Goal: Information Seeking & Learning: Learn about a topic

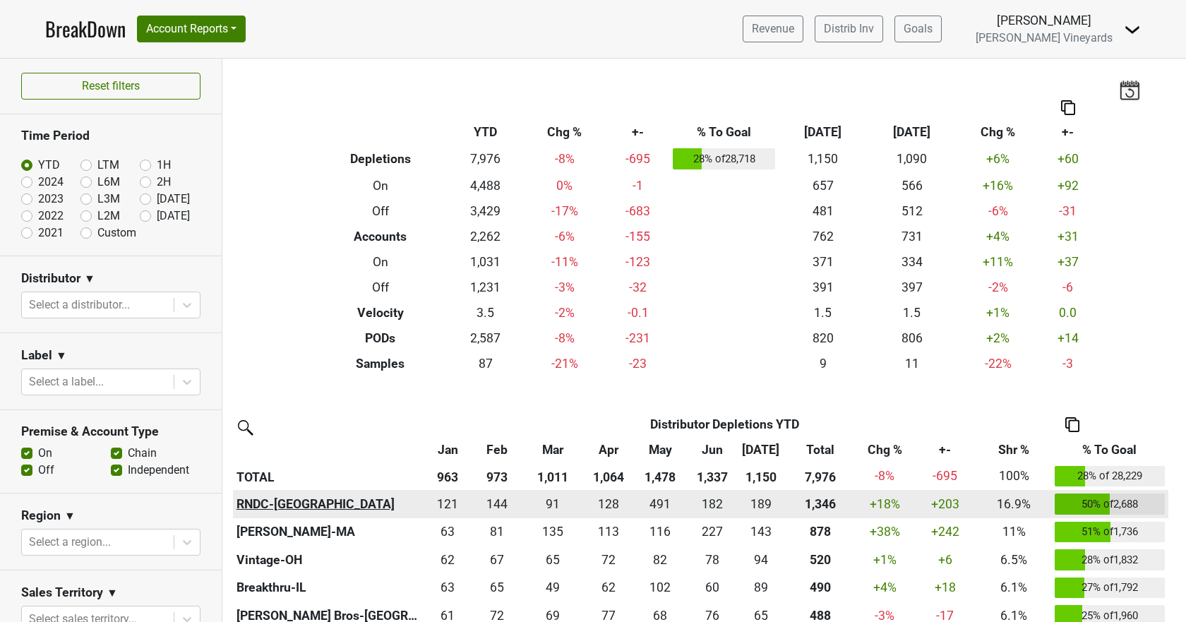
click at [247, 509] on th "RNDC-[GEOGRAPHIC_DATA]" at bounding box center [328, 504] width 191 height 28
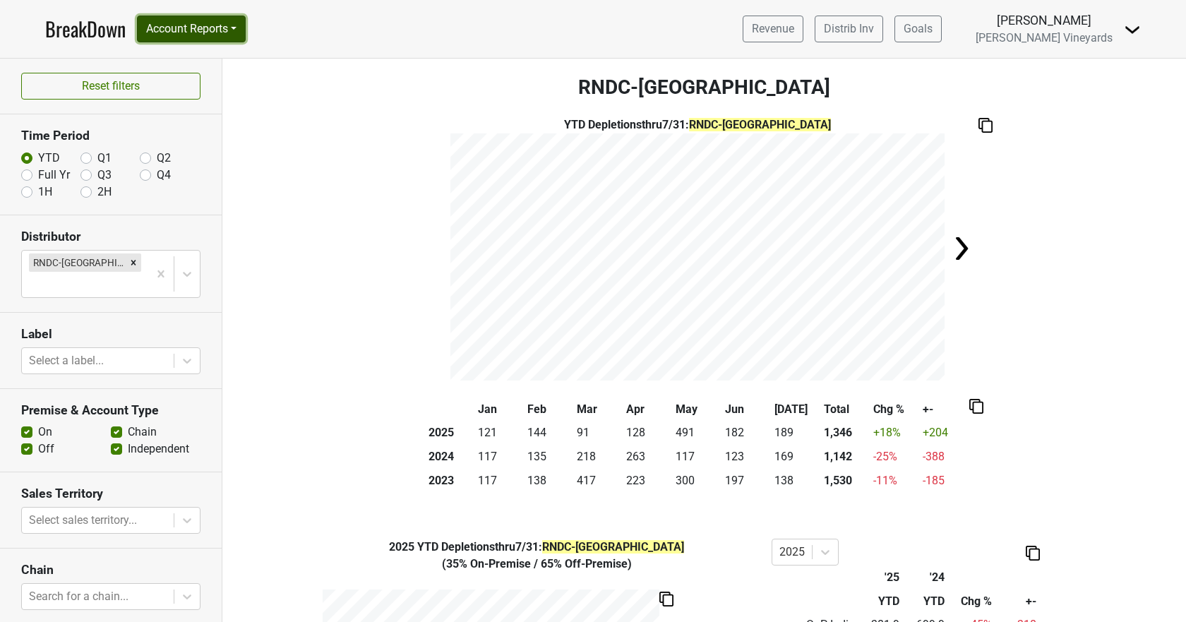
click at [192, 22] on button "Account Reports" at bounding box center [191, 29] width 109 height 27
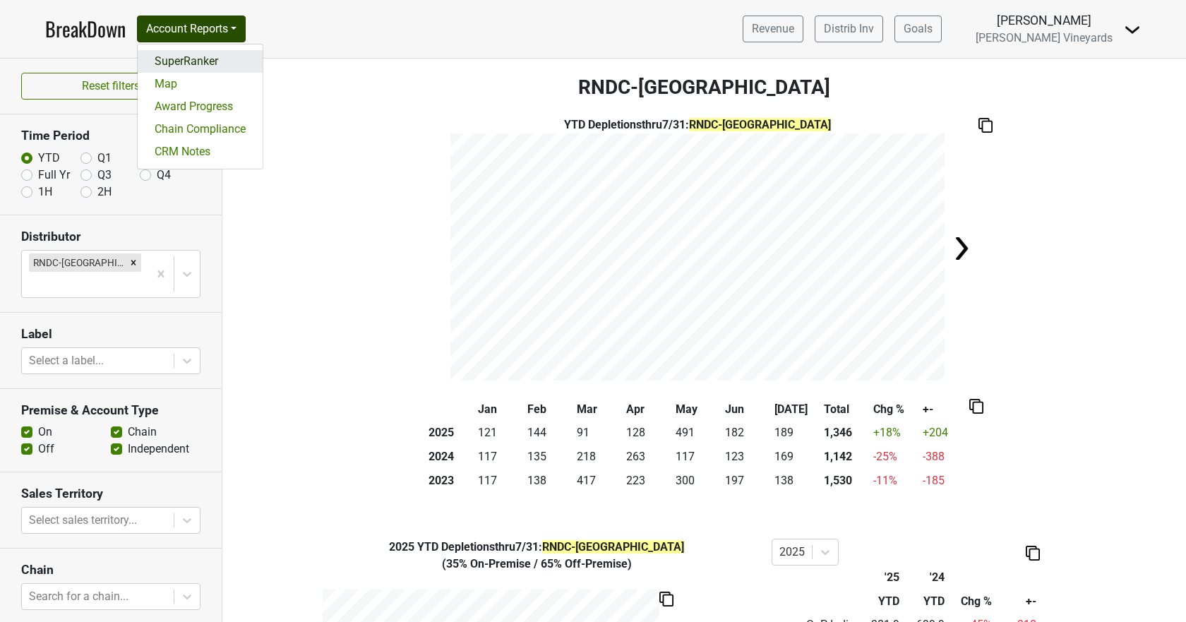
click at [184, 61] on link "SuperRanker" at bounding box center [200, 61] width 125 height 23
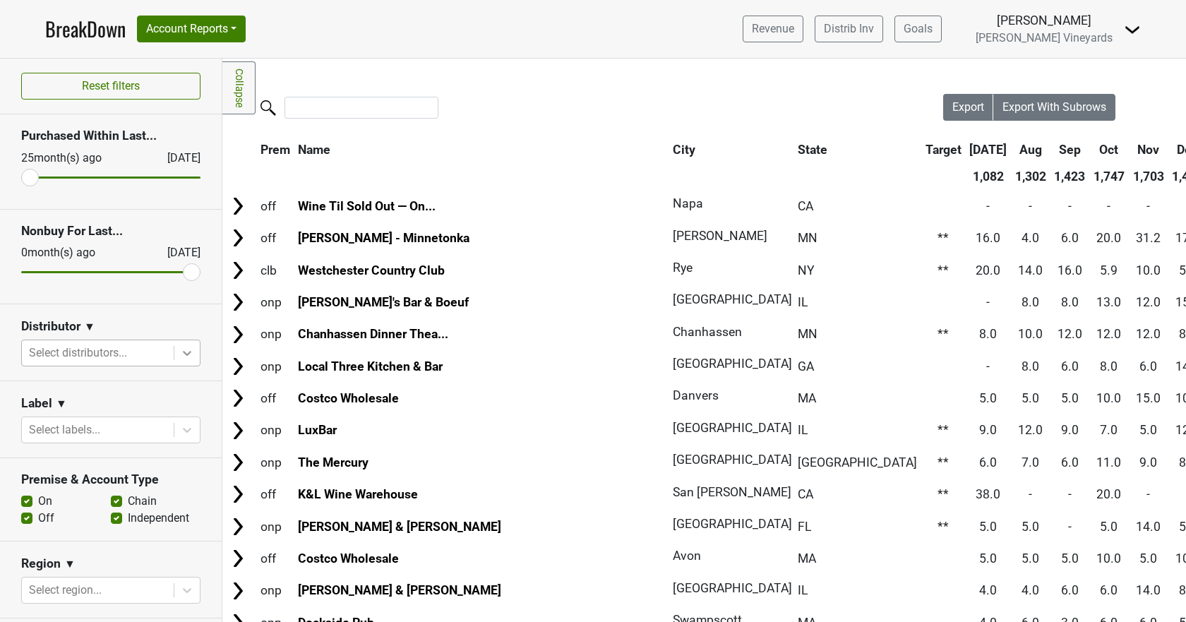
click at [181, 355] on icon at bounding box center [187, 353] width 14 height 14
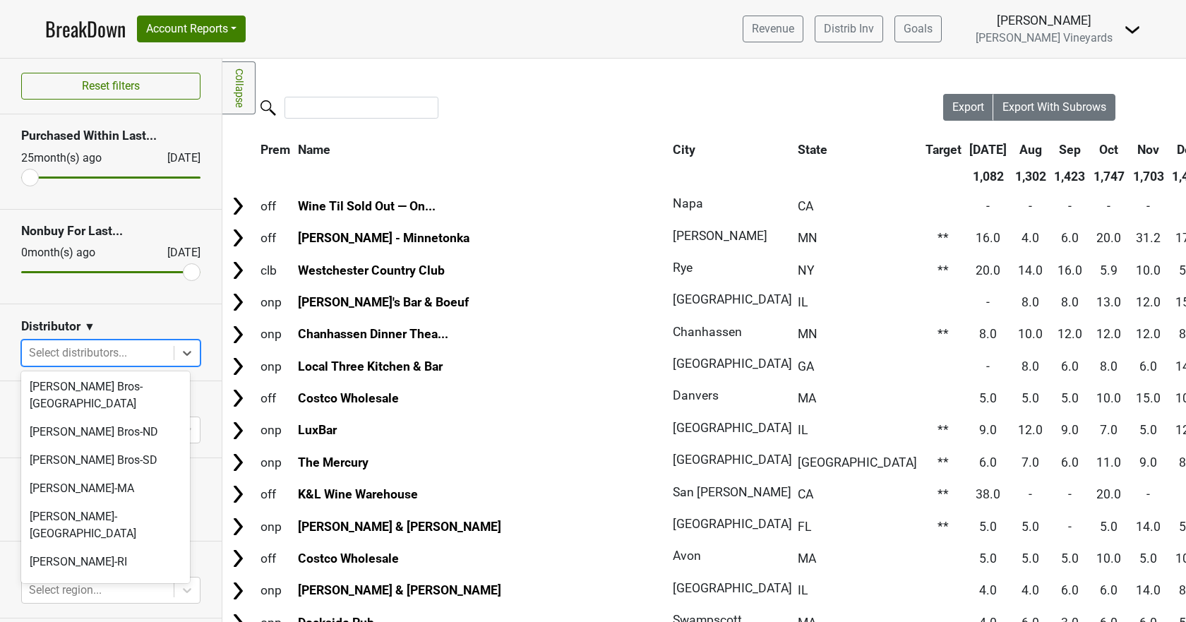
scroll to position [706, 0]
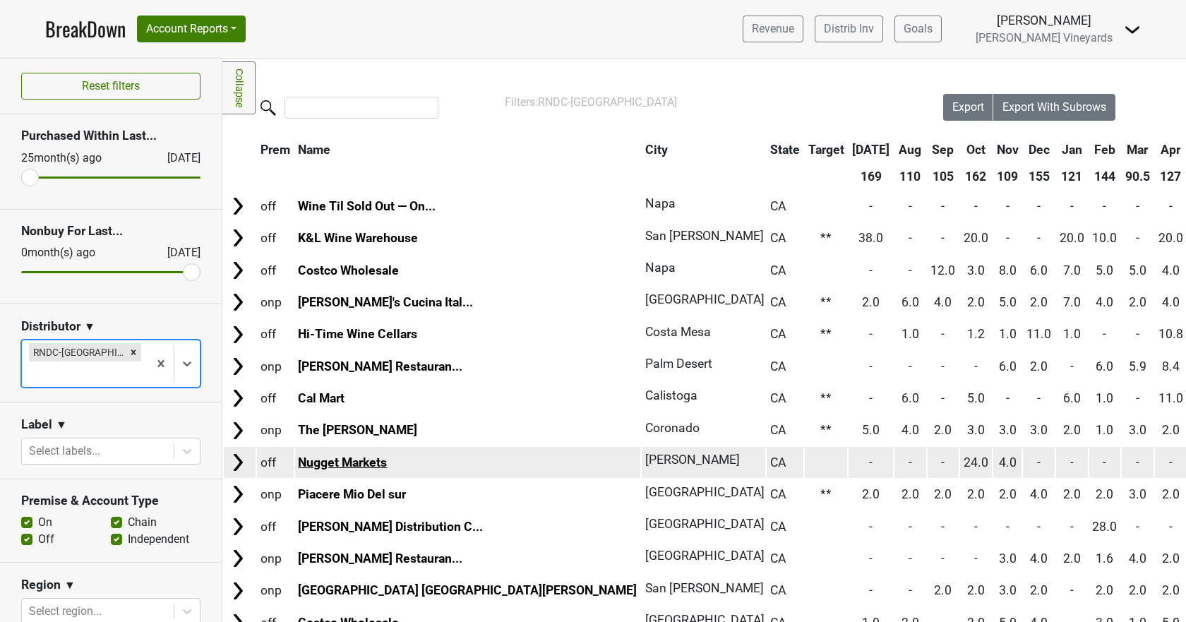
click at [325, 455] on link "Nugget Markets" at bounding box center [342, 462] width 89 height 14
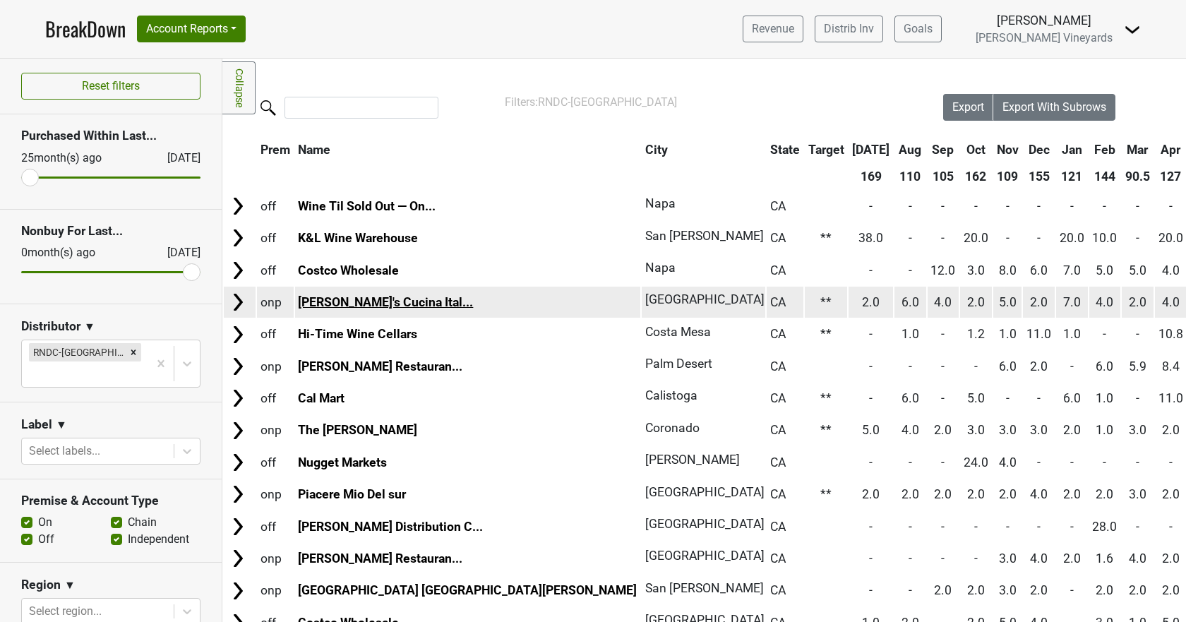
click at [321, 301] on link "Giuseppe's Cucina Ital..." at bounding box center [385, 302] width 175 height 14
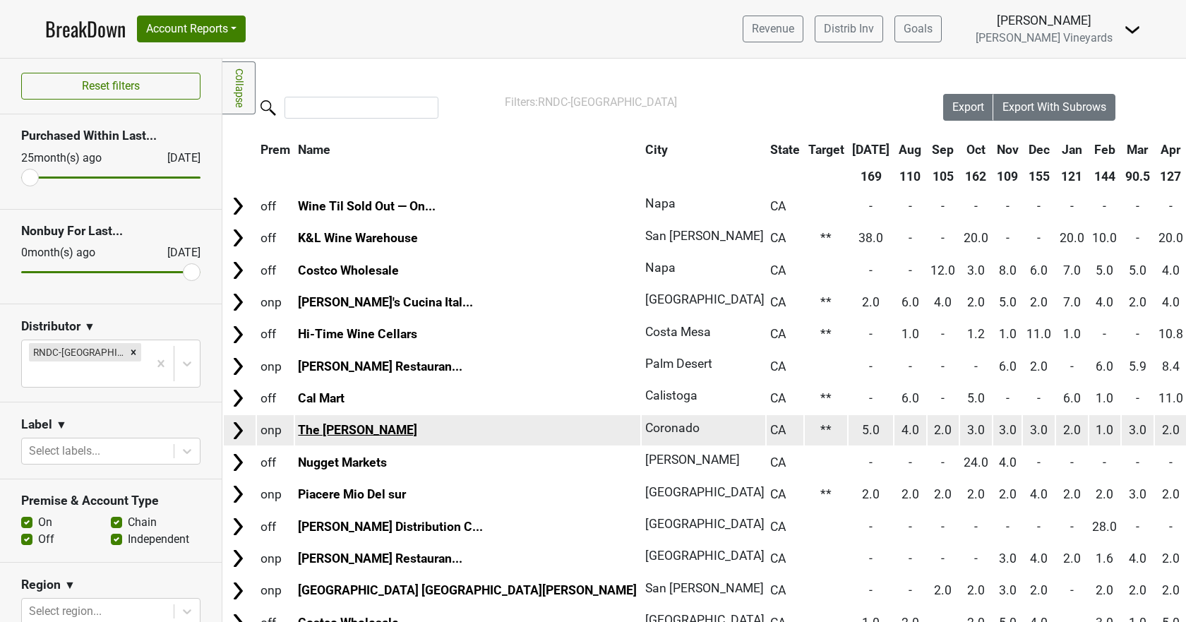
click at [327, 429] on link "The Henry" at bounding box center [357, 430] width 119 height 14
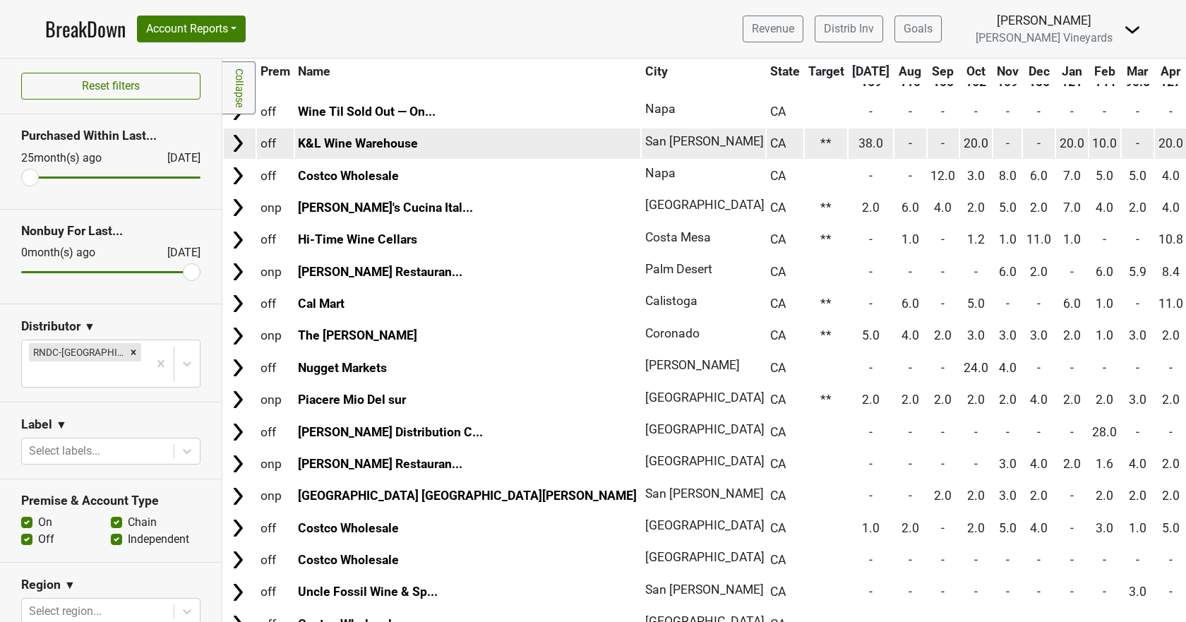
scroll to position [212, 0]
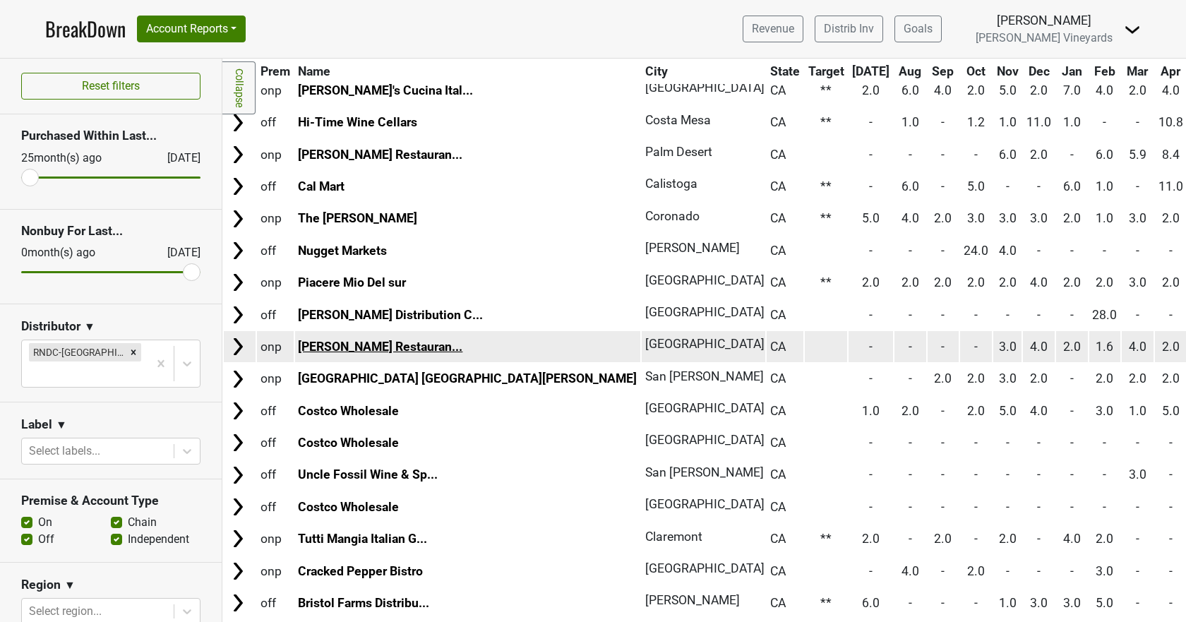
click at [342, 345] on link "Tommy Bahama Restauran..." at bounding box center [380, 347] width 164 height 14
click at [328, 351] on link "Tommy Bahama Restauran..." at bounding box center [380, 347] width 164 height 14
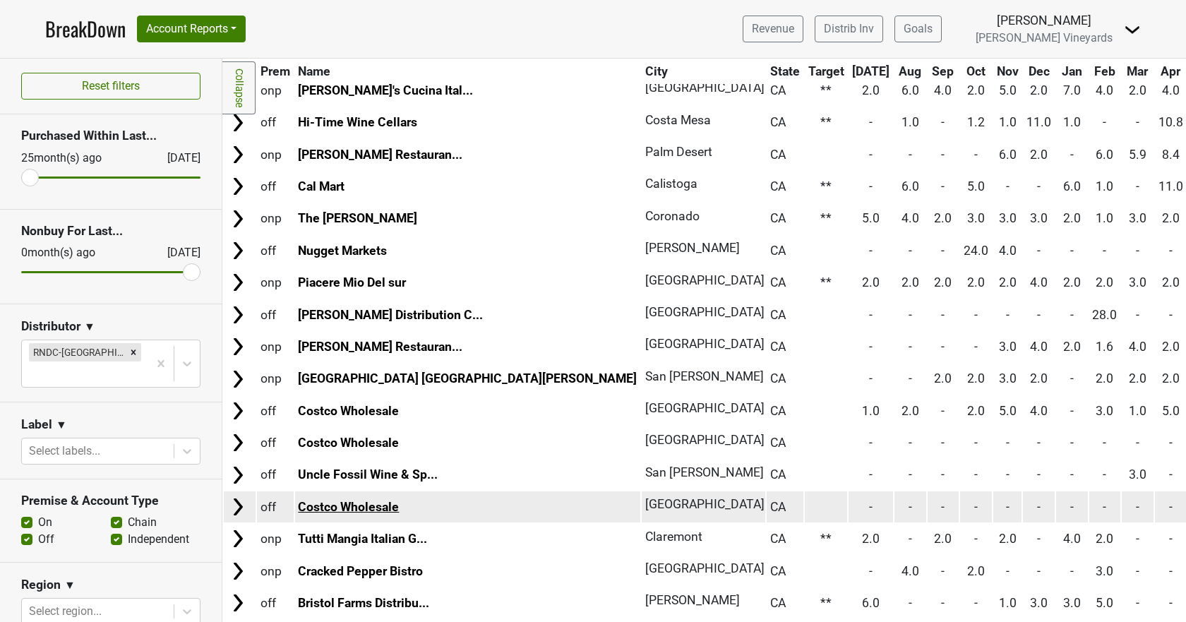
click at [305, 508] on link "Costco Wholesale" at bounding box center [348, 507] width 101 height 14
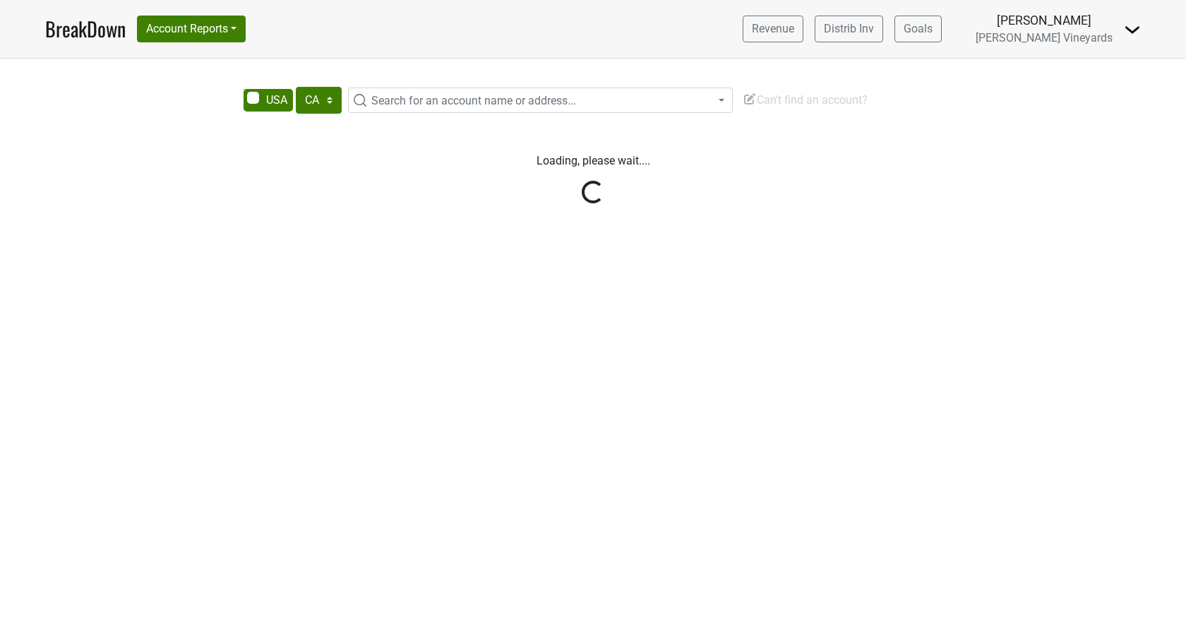
select select "CA"
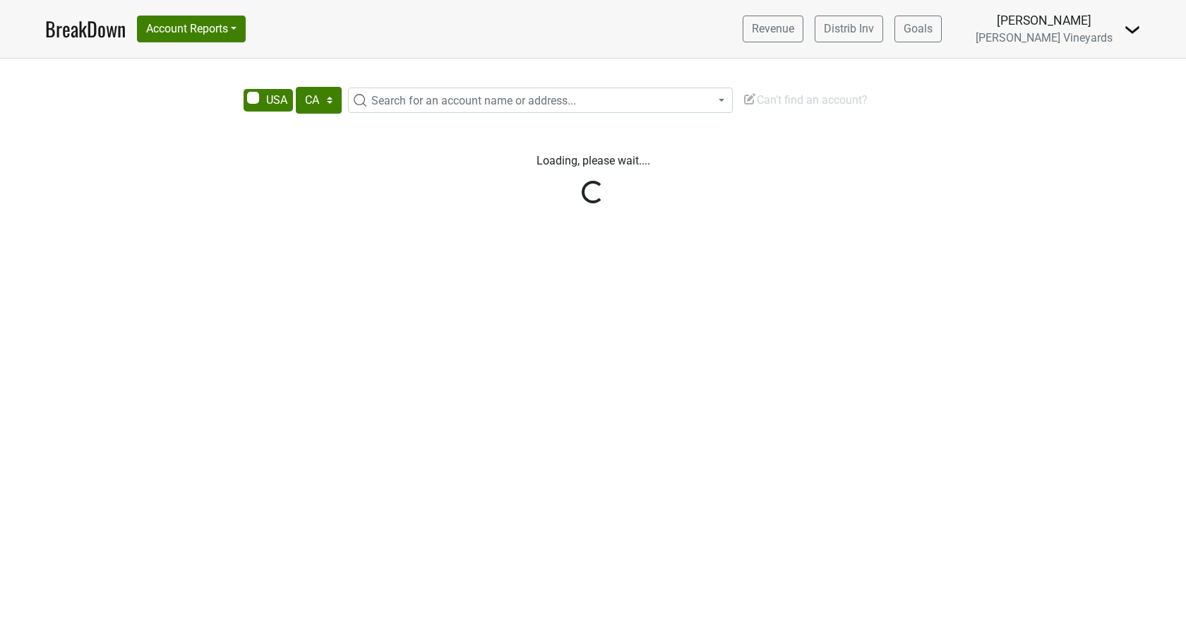
select select "CA"
